Goal: Navigation & Orientation: Go to known website

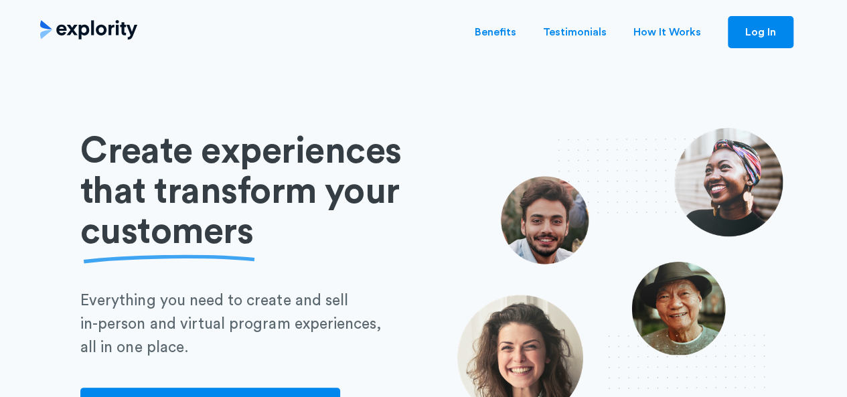
click at [116, 35] on img "home" at bounding box center [88, 32] width 97 height 24
drag, startPoint x: 809, startPoint y: 34, endPoint x: 761, endPoint y: 35, distance: 48.2
click at [761, 35] on div "Benefits Testimonials How It Works Blog Log In" at bounding box center [423, 32] width 847 height 64
click at [761, 35] on link "Log In" at bounding box center [761, 32] width 66 height 32
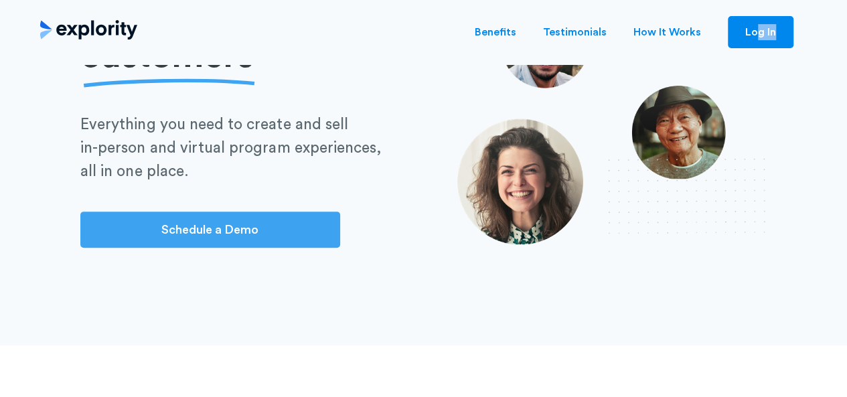
scroll to position [180, 0]
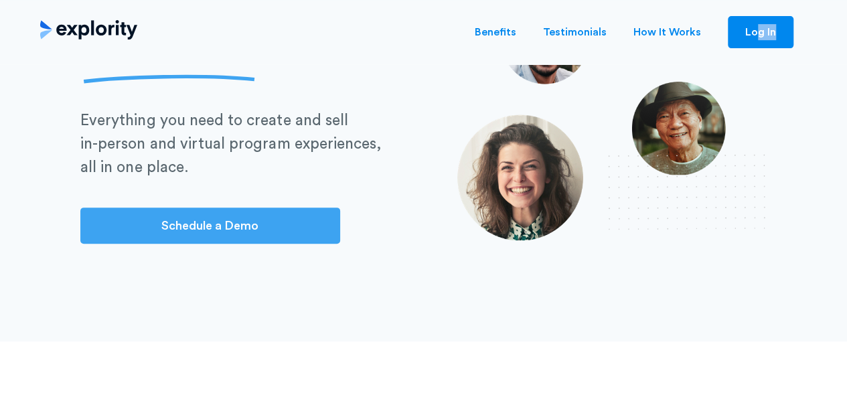
click at [257, 235] on link "Schedule a Demo" at bounding box center [210, 226] width 260 height 36
